Goal: Transaction & Acquisition: Purchase product/service

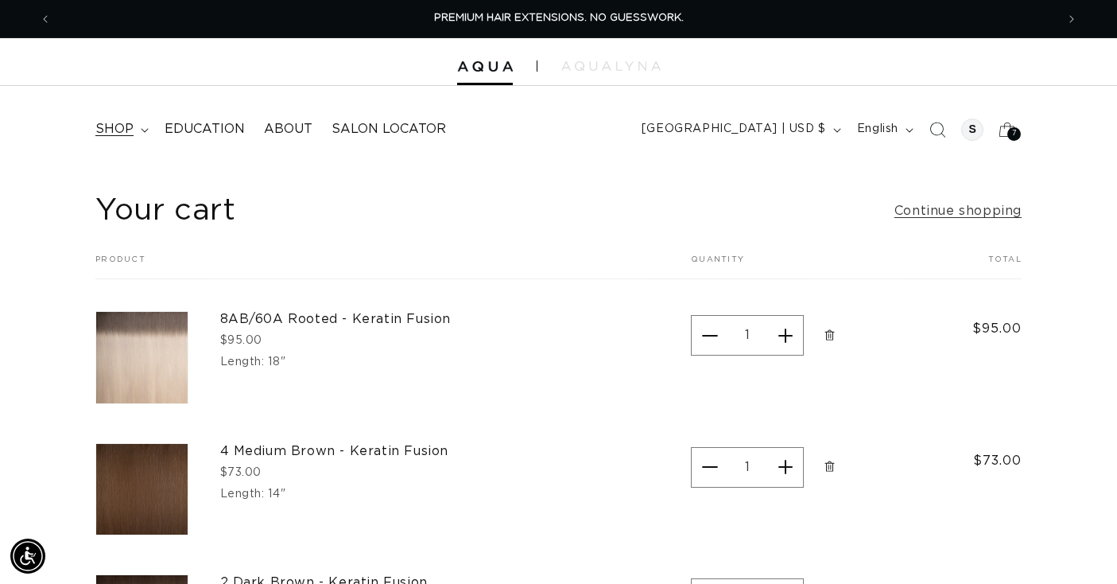
click at [115, 125] on span "shop" at bounding box center [114, 129] width 38 height 17
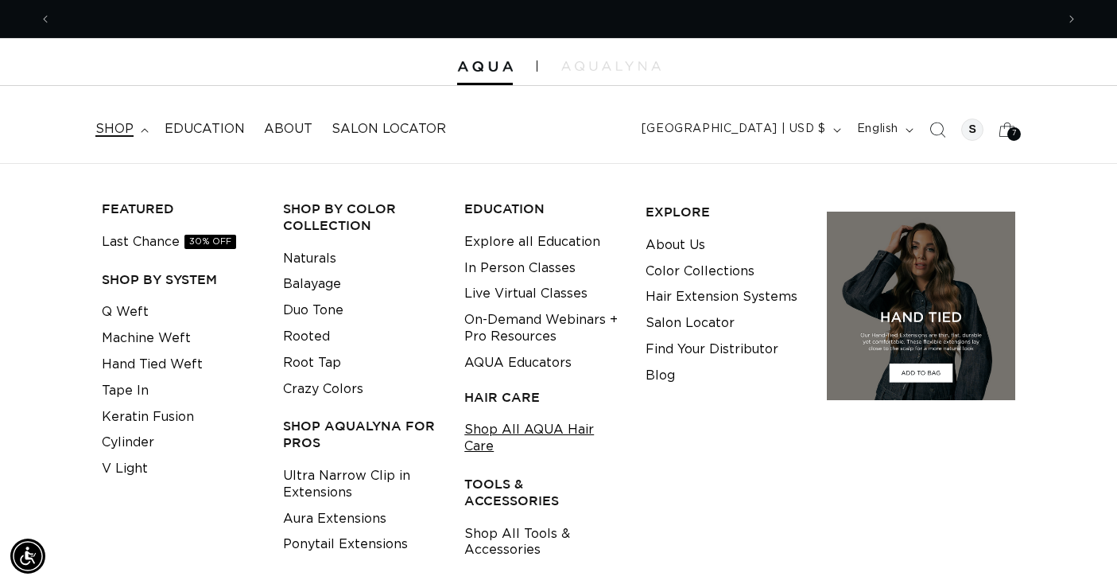
scroll to position [0, 2008]
click at [535, 421] on link "Shop All AQUA Hair Care" at bounding box center [542, 438] width 157 height 43
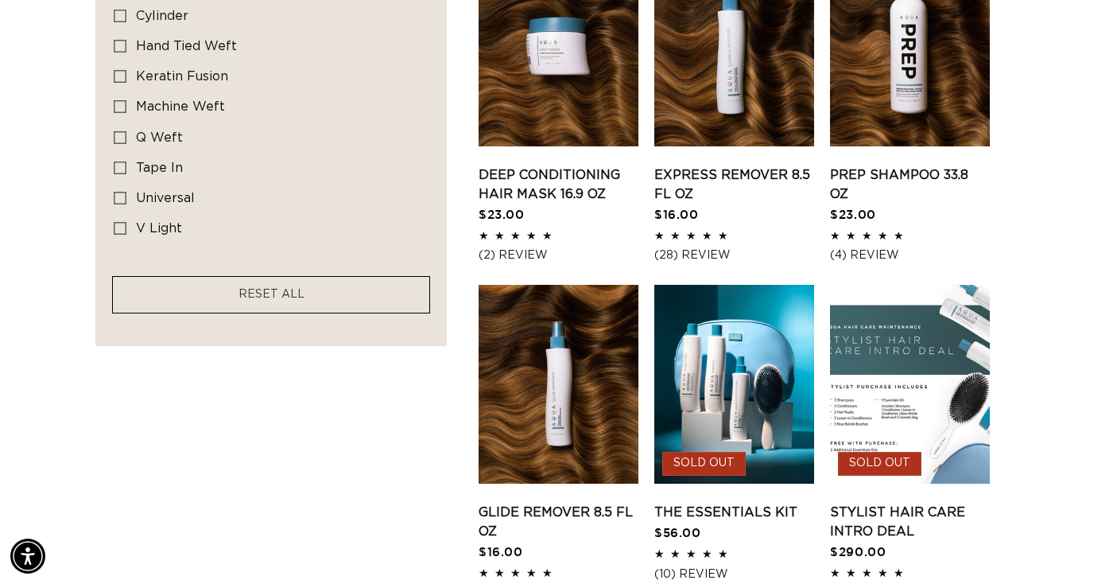
scroll to position [0, 1004]
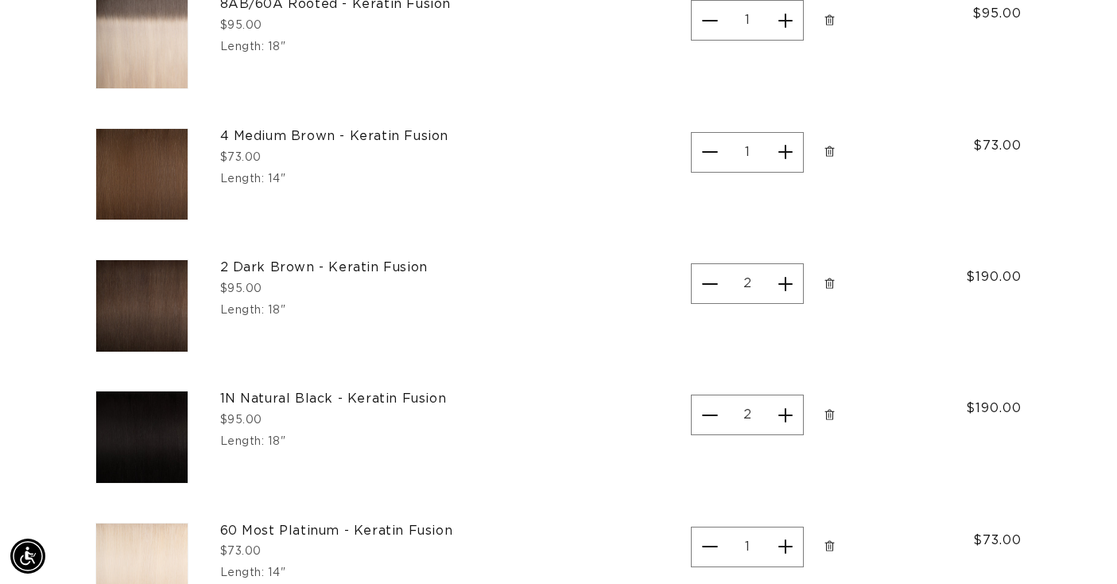
click at [822, 285] on span "Remove 2 Dark Brown - Keratin Fusion - 18&quot;" at bounding box center [830, 283] width 16 height 16
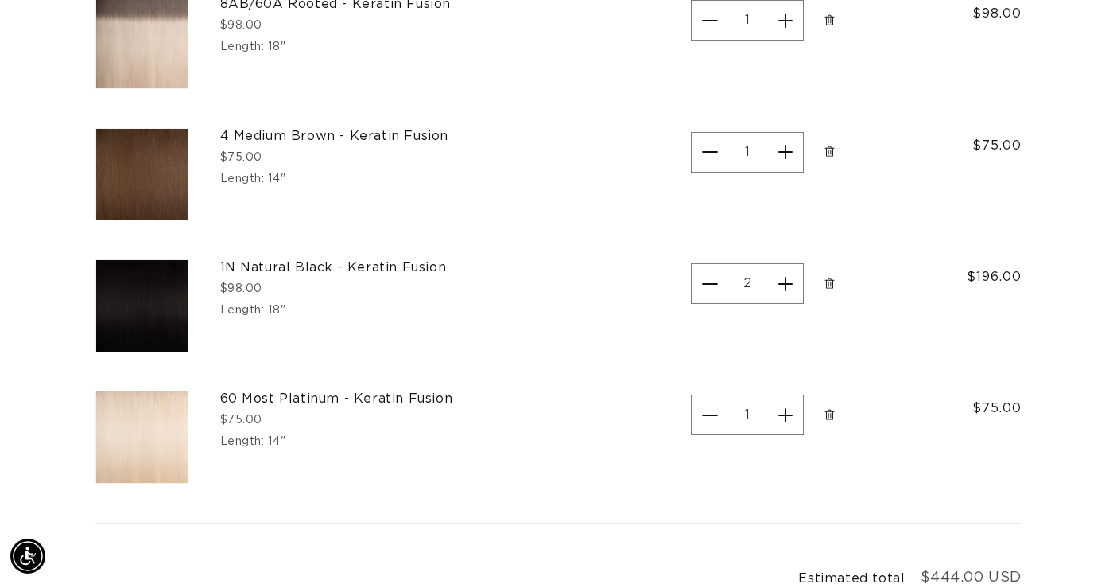
scroll to position [0, 1004]
click at [829, 281] on icon "Remove 1N Natural Black - Keratin Fusion - 18&quot;" at bounding box center [830, 283] width 12 height 12
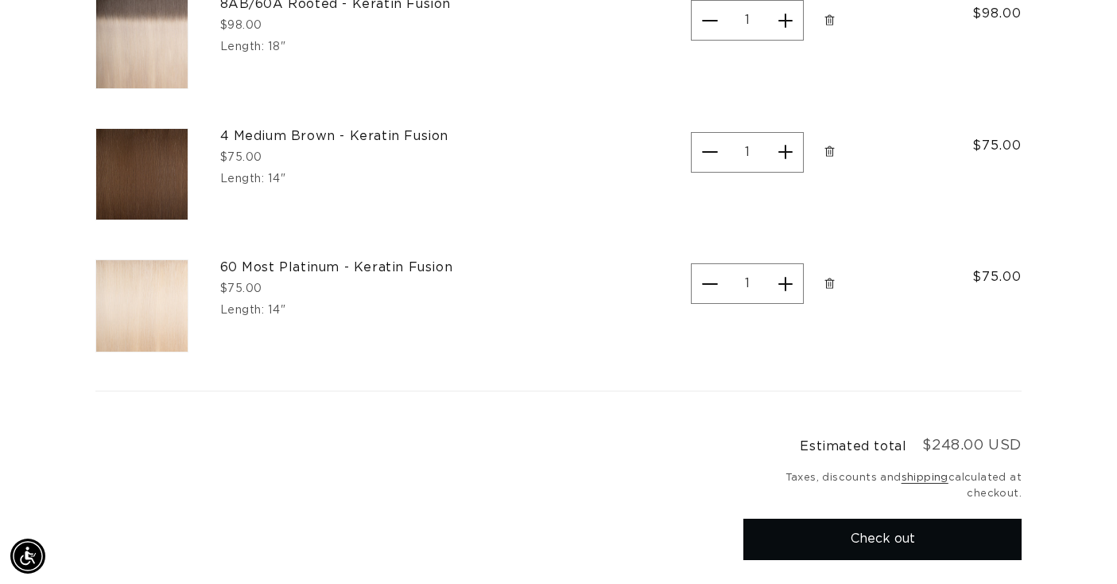
click at [829, 281] on icon "Remove 60 Most Platinum - Keratin Fusion - 14&quot;" at bounding box center [830, 283] width 12 height 12
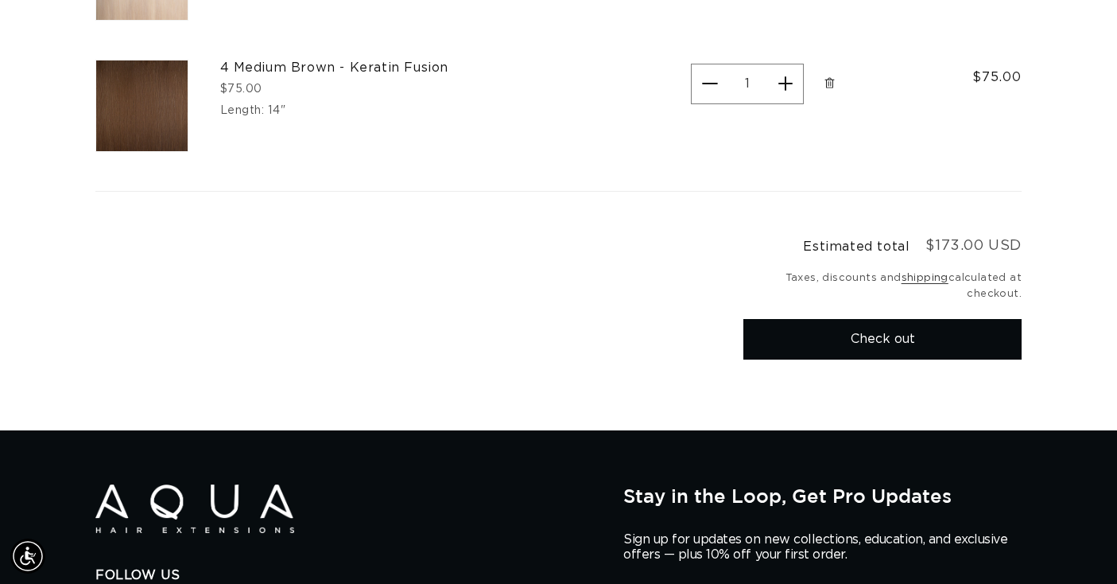
scroll to position [395, 0]
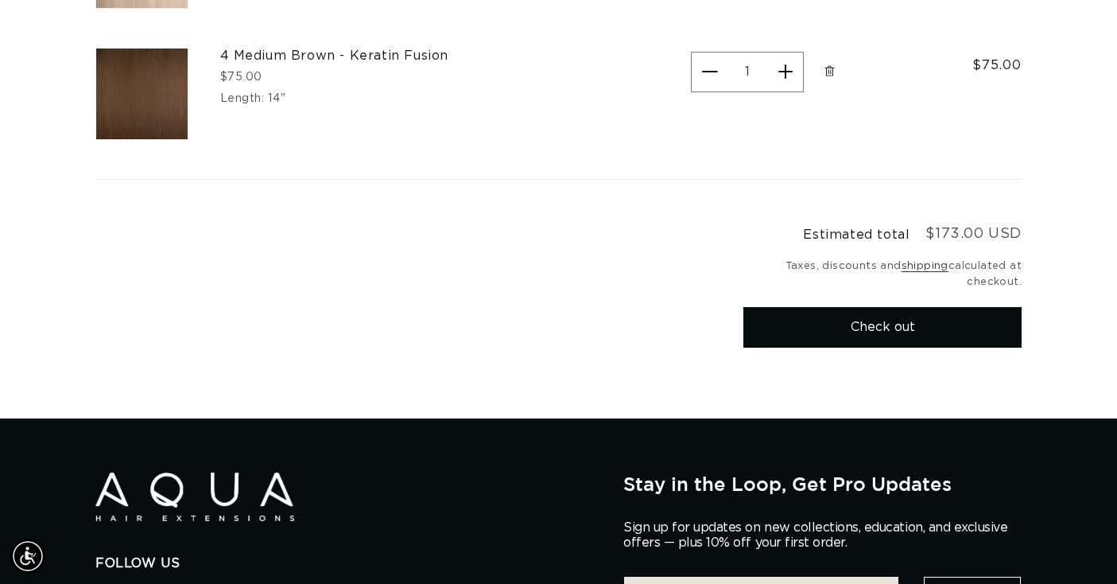
click at [830, 322] on button "Check out" at bounding box center [882, 327] width 278 height 41
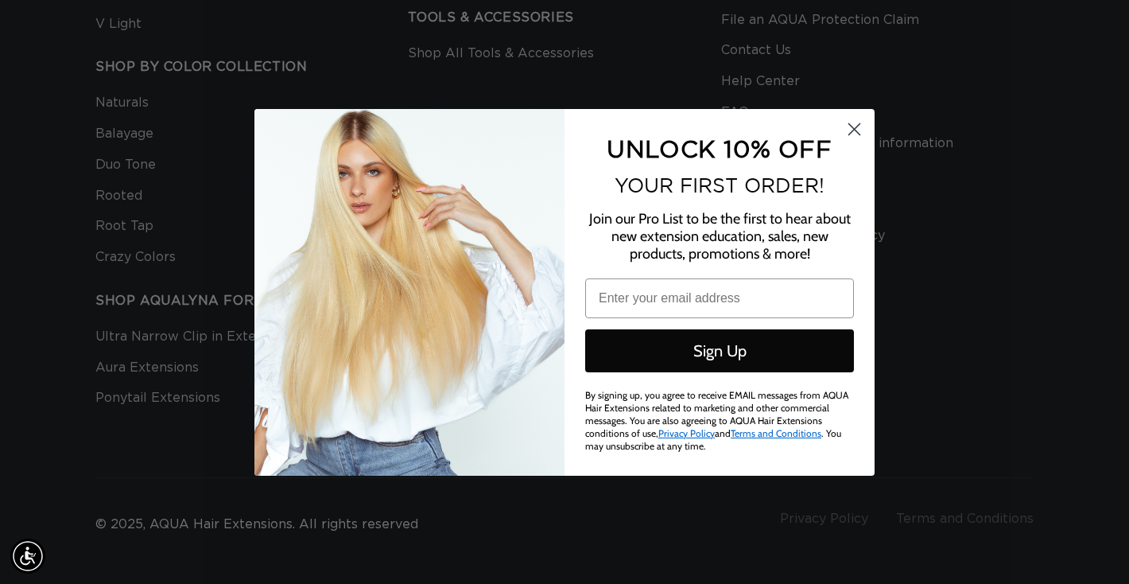
scroll to position [0, 1016]
type input "sheliamlawson@gmail.com"
click at [851, 135] on circle "Close dialog" at bounding box center [854, 128] width 26 height 26
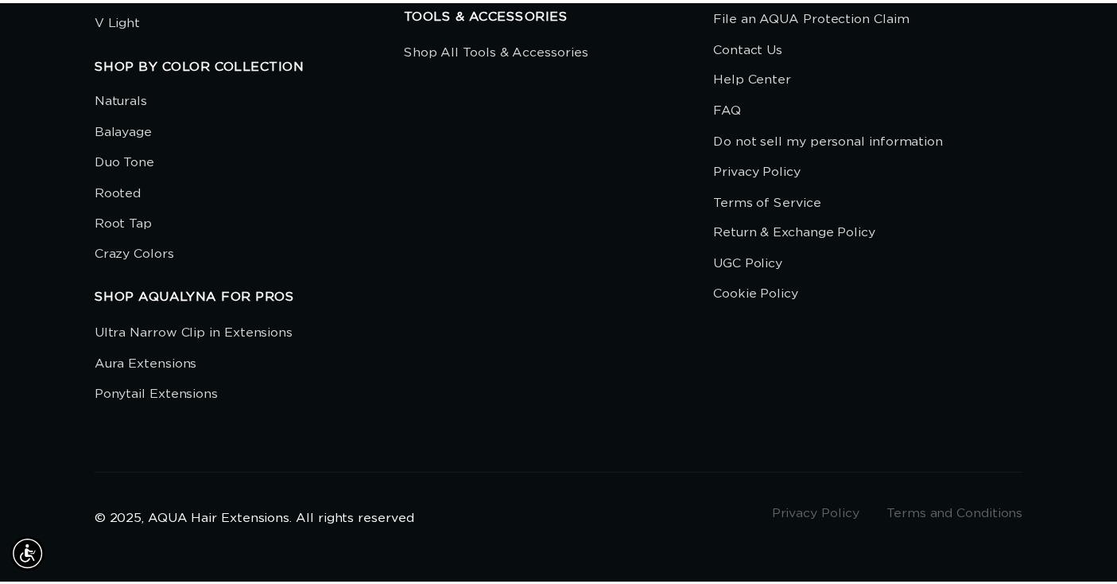
scroll to position [0, 2008]
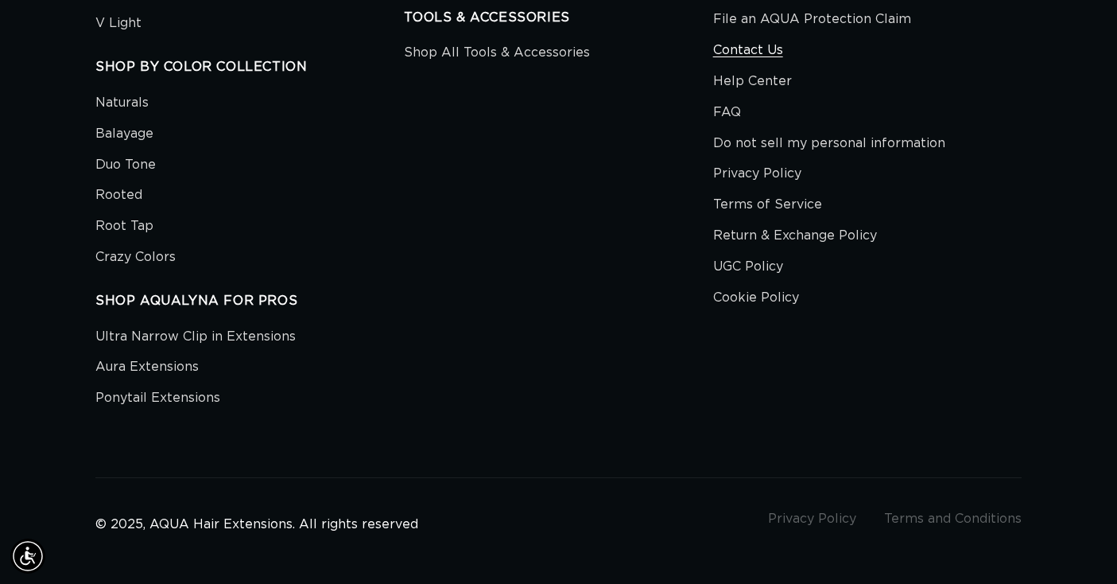
click at [766, 35] on link "Contact Us" at bounding box center [748, 50] width 70 height 31
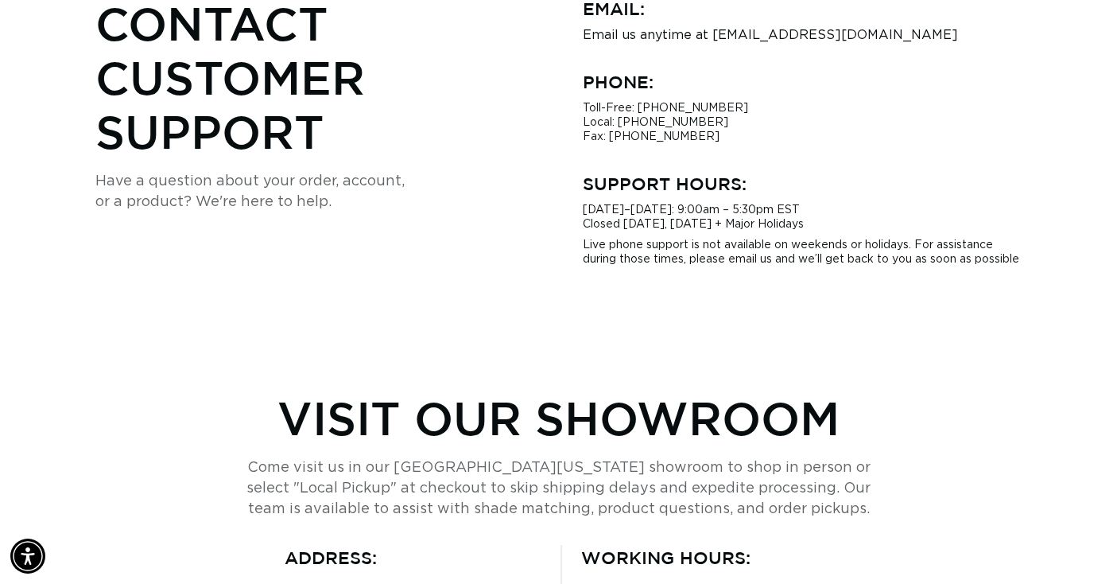
scroll to position [556, 0]
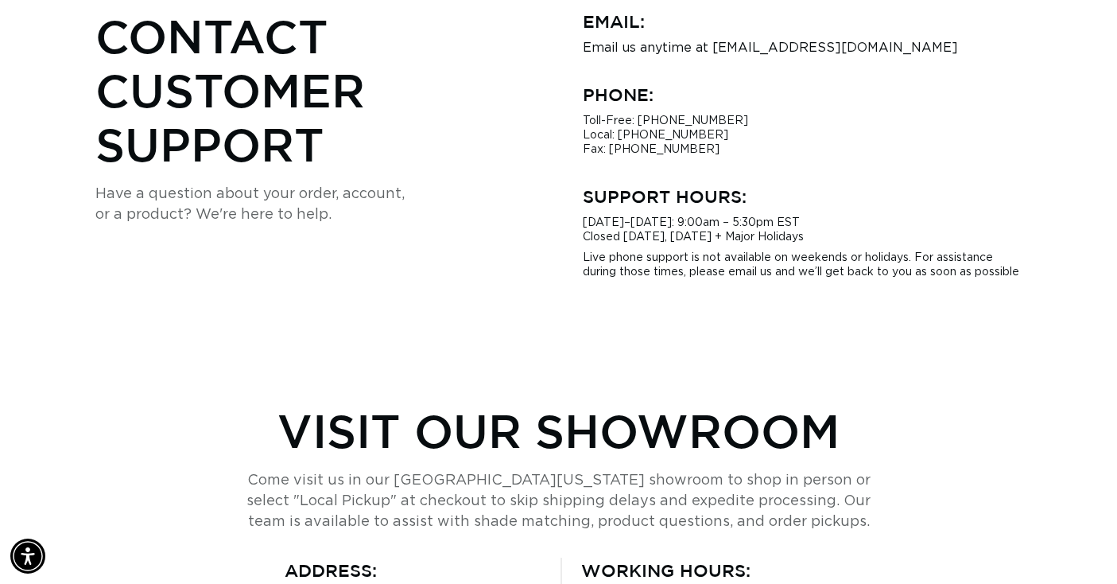
click at [802, 42] on p "Email us anytime at [EMAIL_ADDRESS][DOMAIN_NAME]" at bounding box center [803, 48] width 440 height 14
drag, startPoint x: 881, startPoint y: 45, endPoint x: 711, endPoint y: 46, distance: 170.1
click at [711, 46] on p "Email us anytime at [EMAIL_ADDRESS][DOMAIN_NAME]" at bounding box center [803, 48] width 440 height 14
copy p "[EMAIL_ADDRESS][DOMAIN_NAME]"
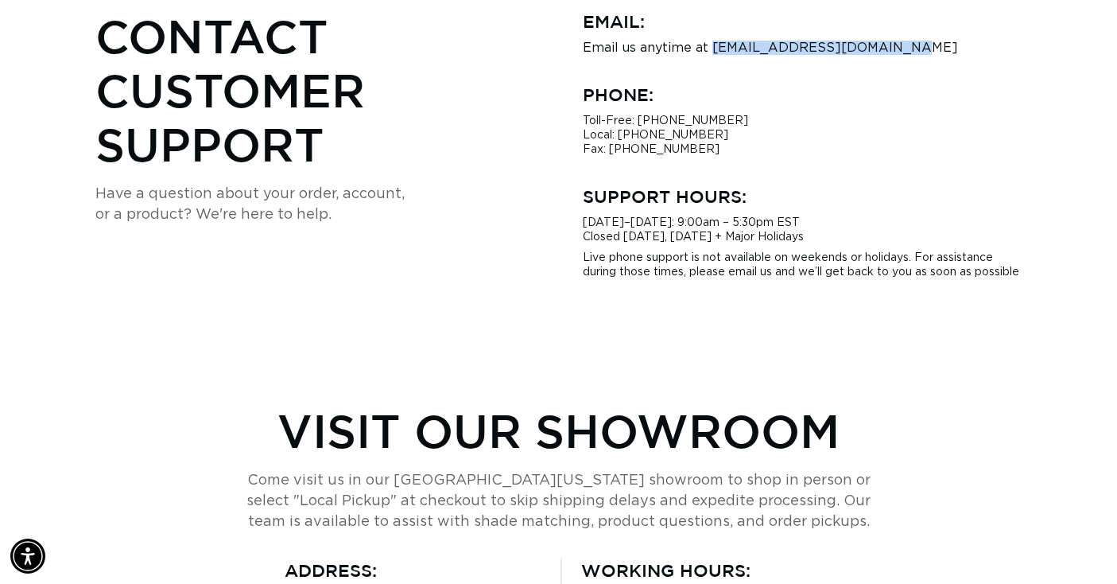
scroll to position [0, 0]
